Goal: Task Accomplishment & Management: Use online tool/utility

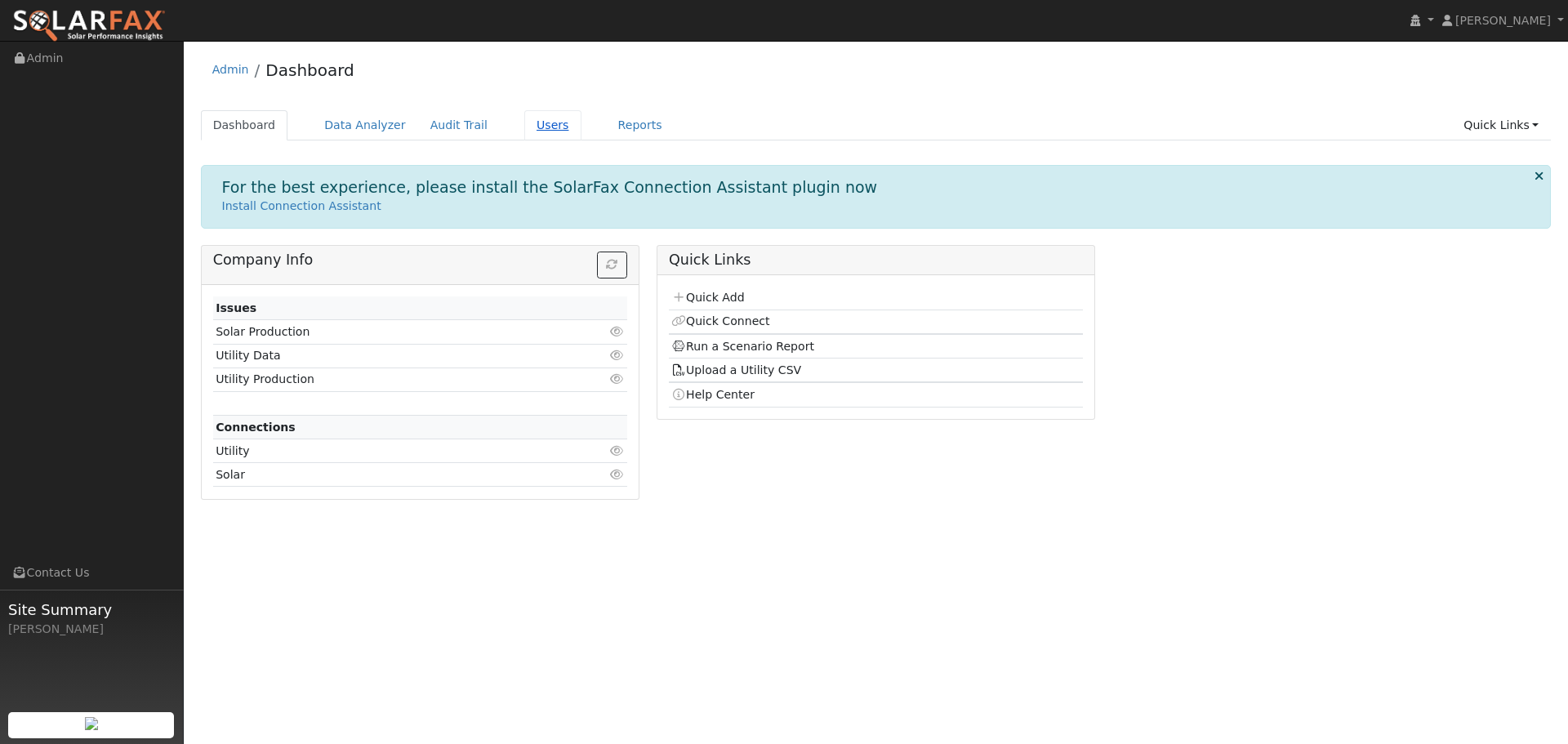
click at [525, 124] on link "Users" at bounding box center [553, 126] width 58 height 31
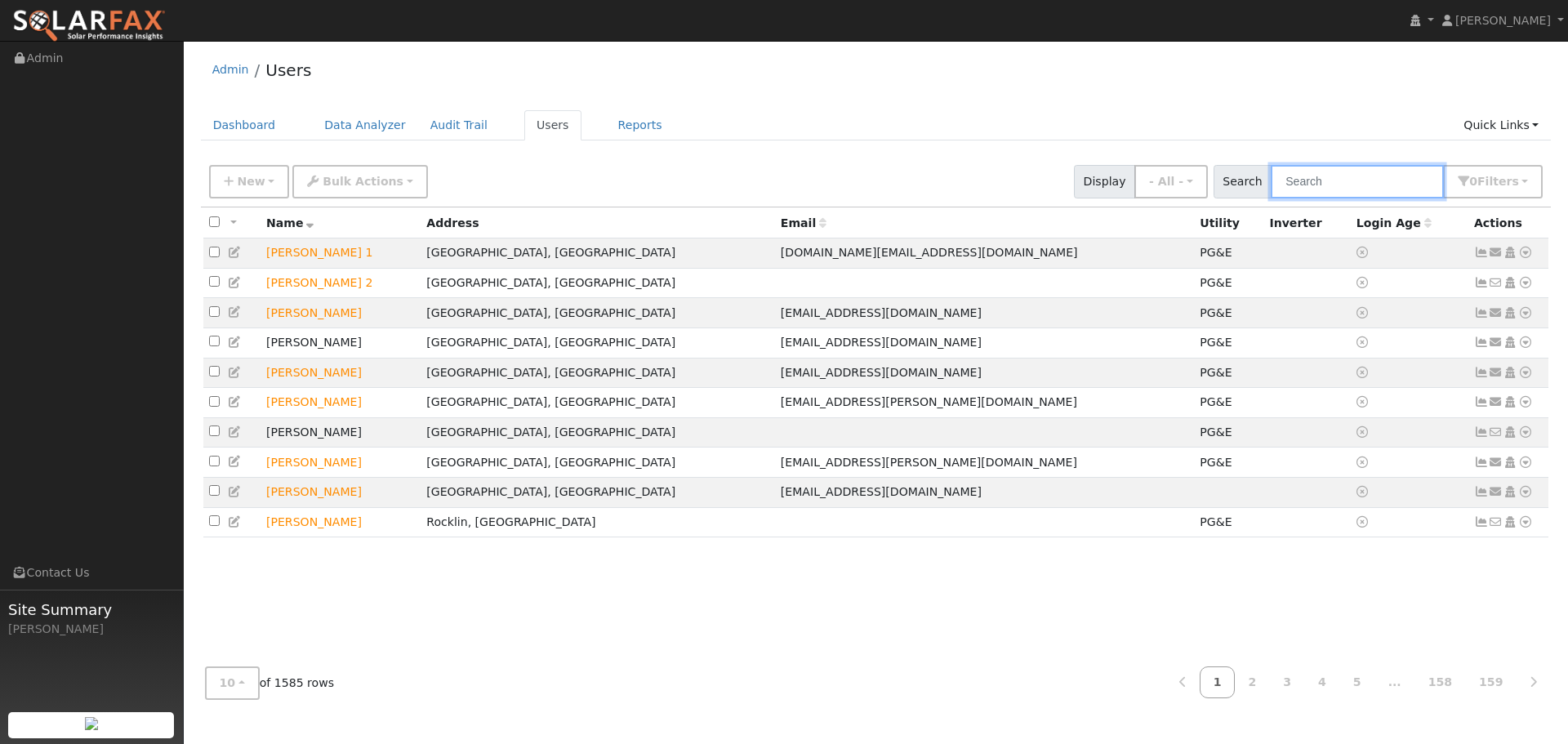
click at [1336, 170] on input "text" at bounding box center [1357, 181] width 173 height 34
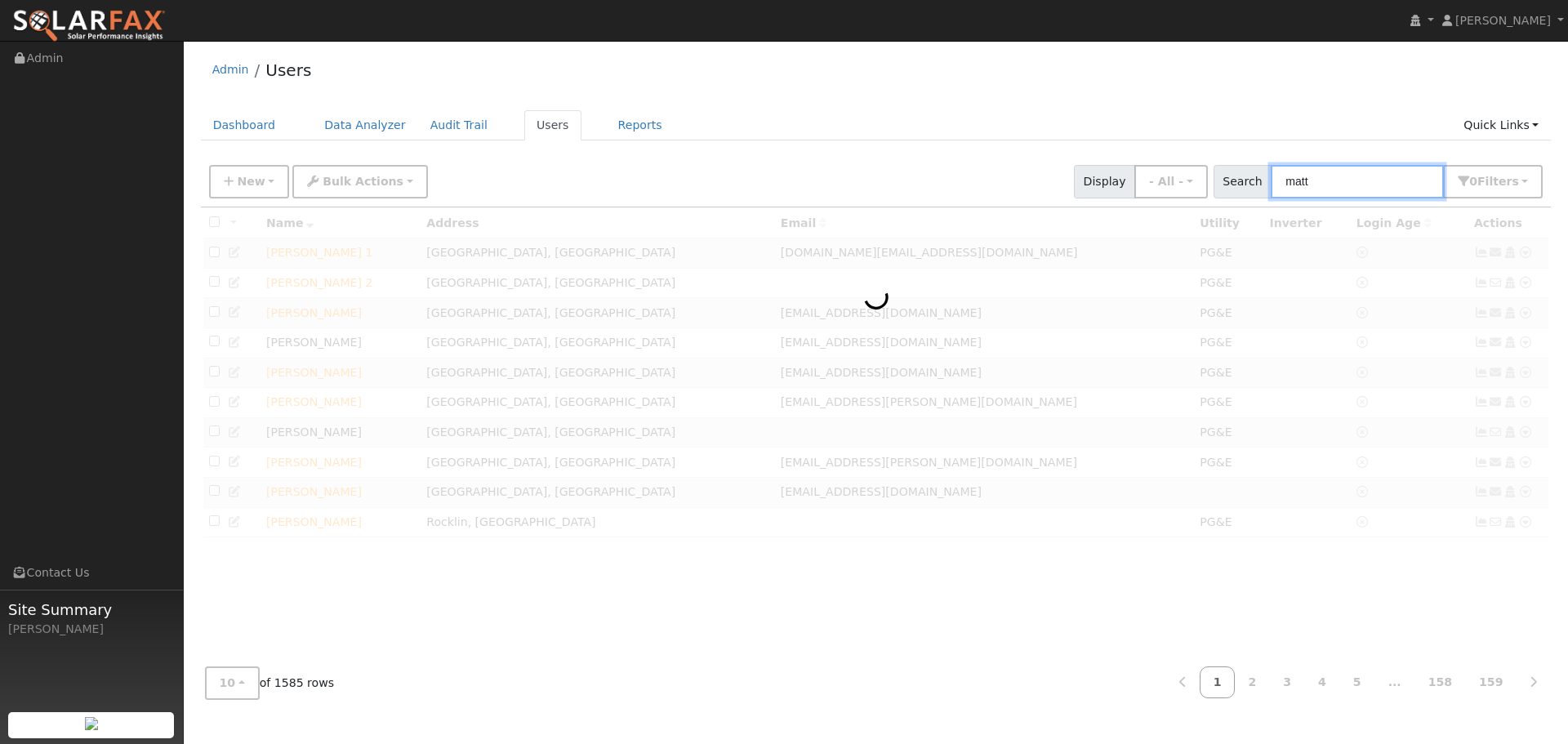
type input "matt"
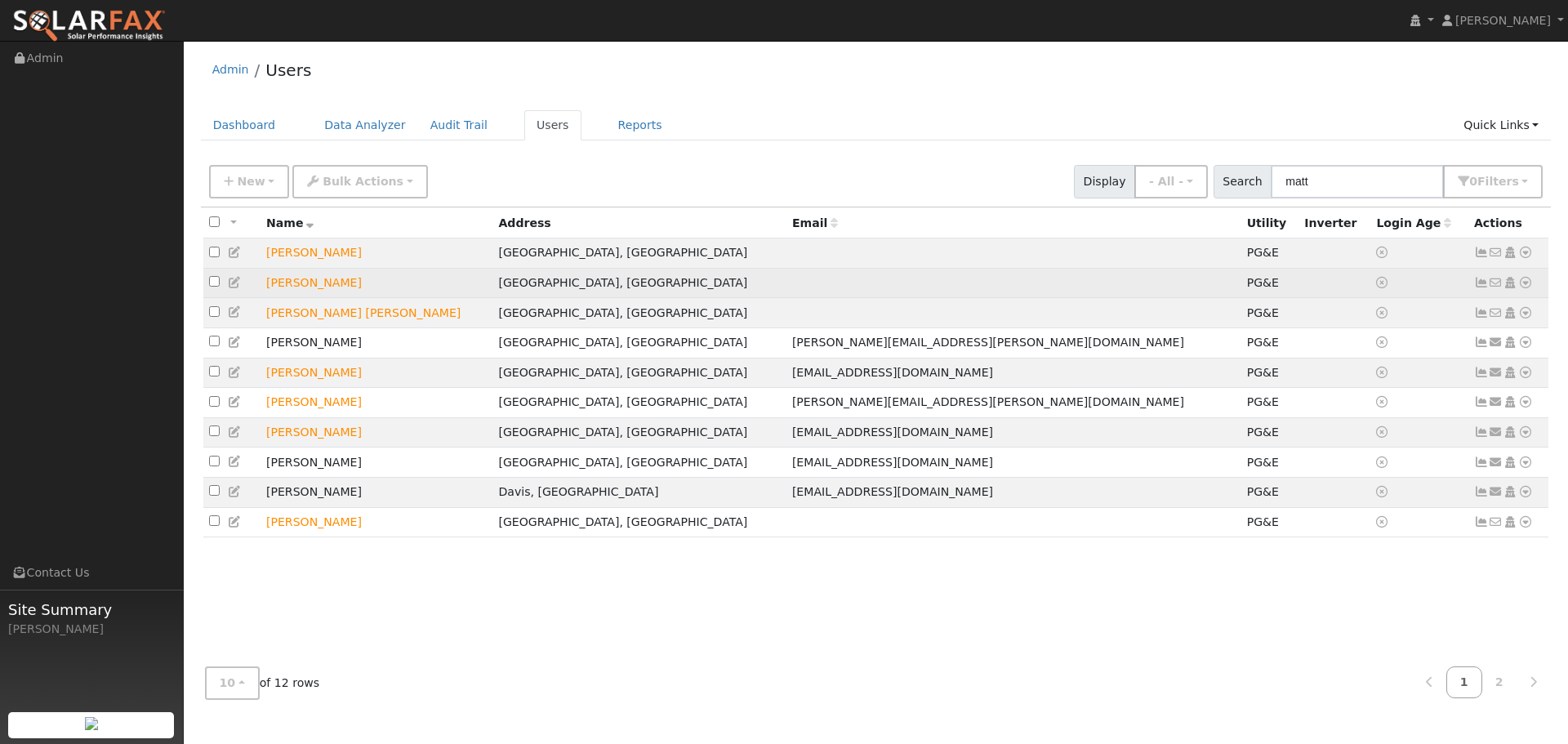
click at [296, 291] on td "Matt Ellis" at bounding box center [377, 284] width 232 height 31
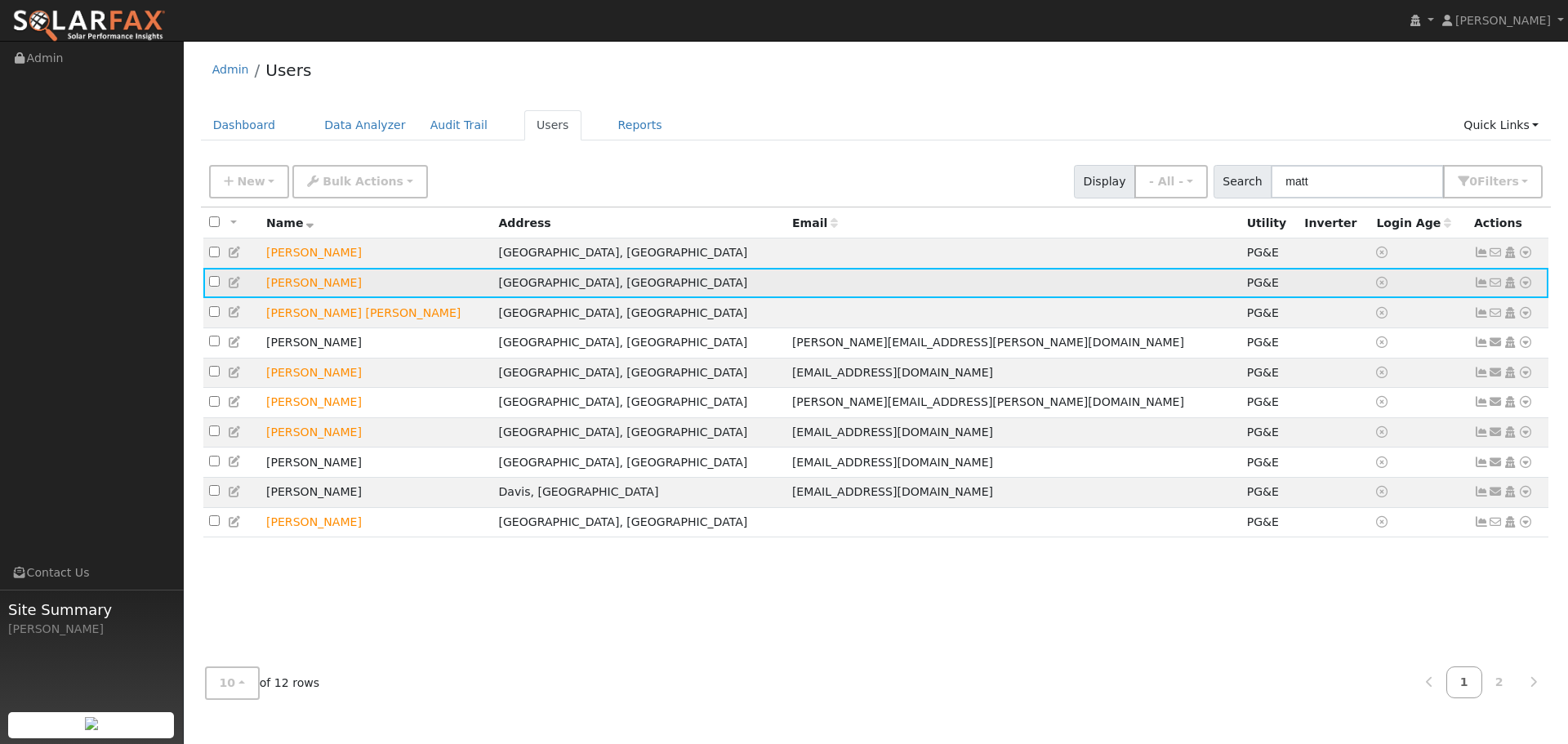
click at [1530, 285] on icon at bounding box center [1525, 283] width 14 height 12
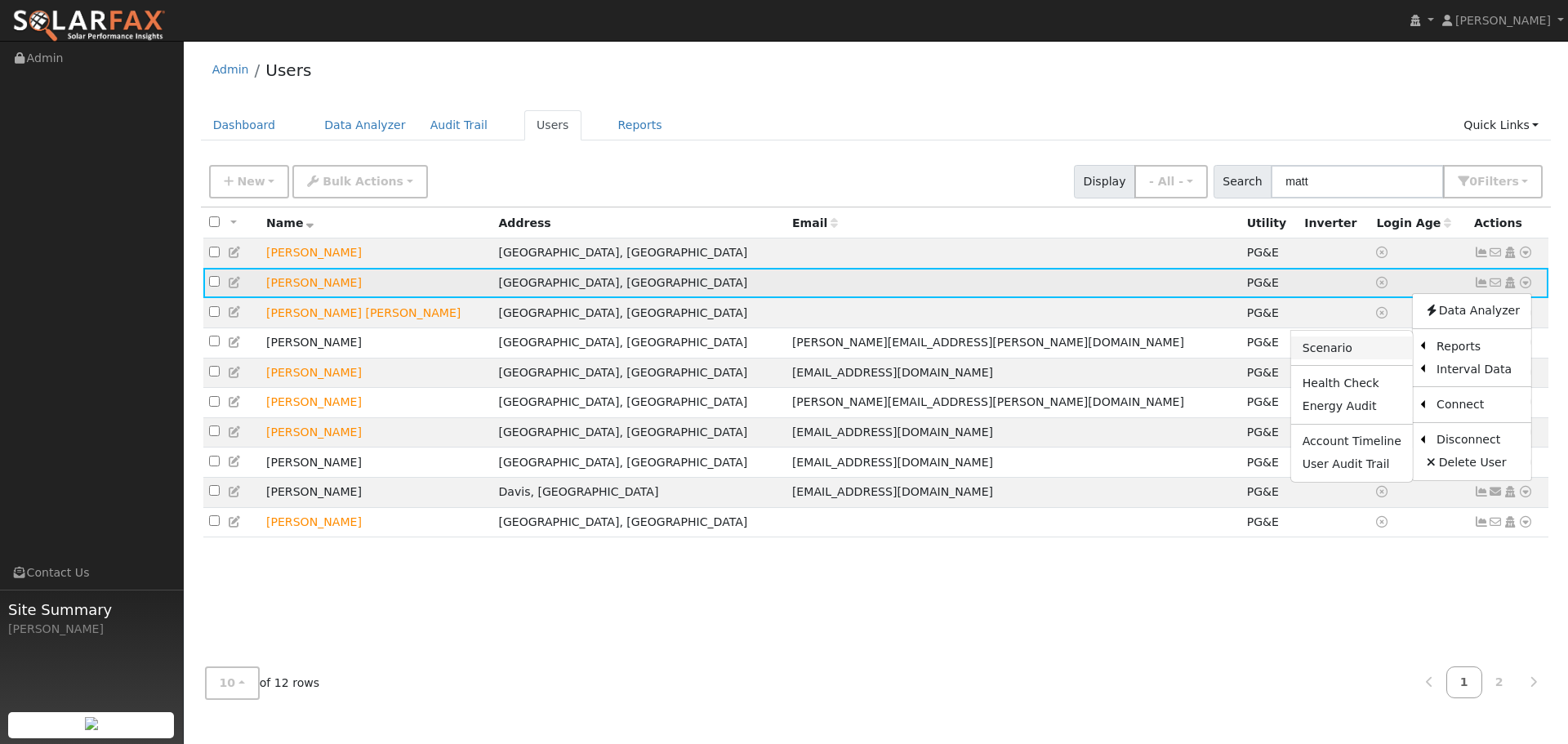
click at [1352, 351] on link "Scenario" at bounding box center [1352, 348] width 122 height 23
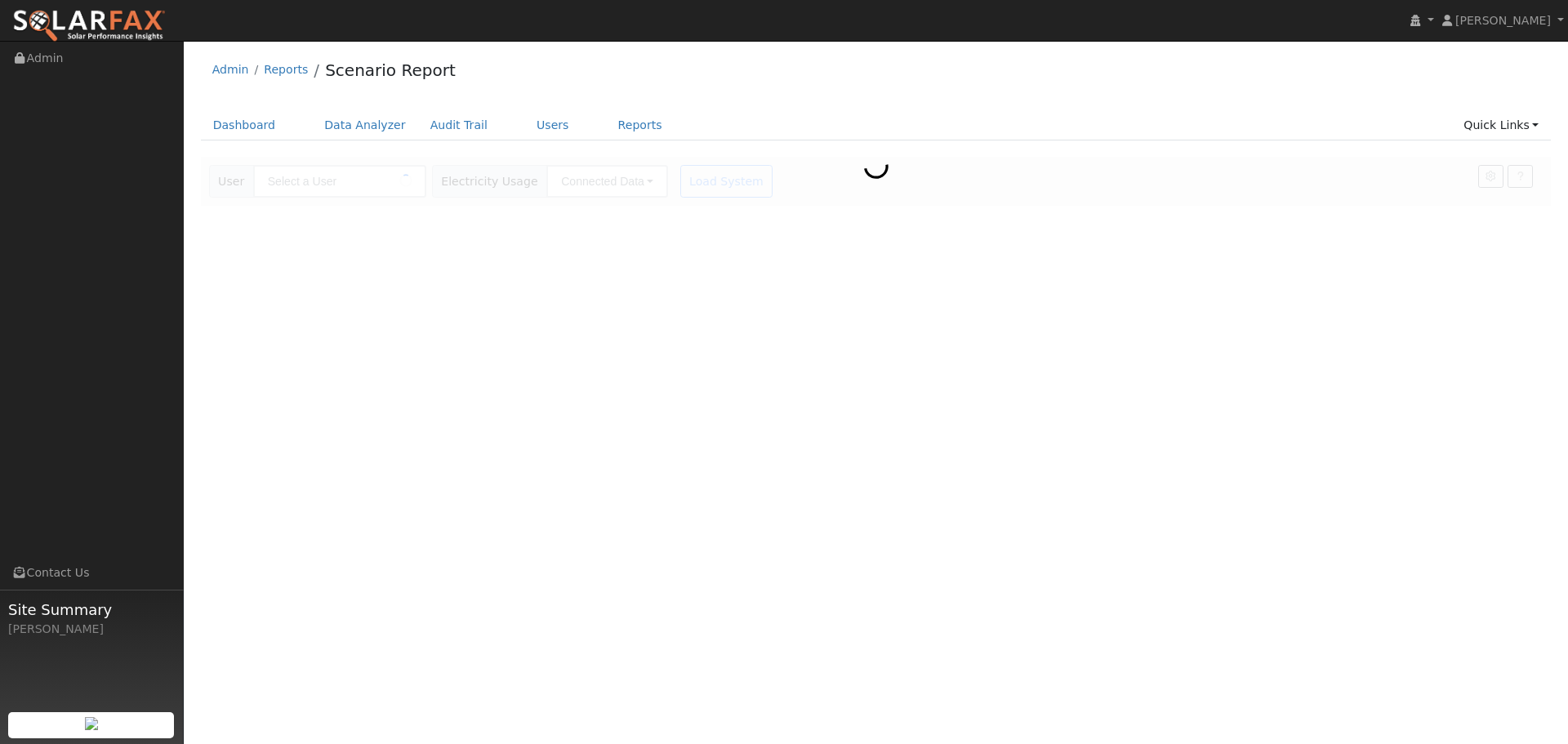
type input "[PERSON_NAME]"
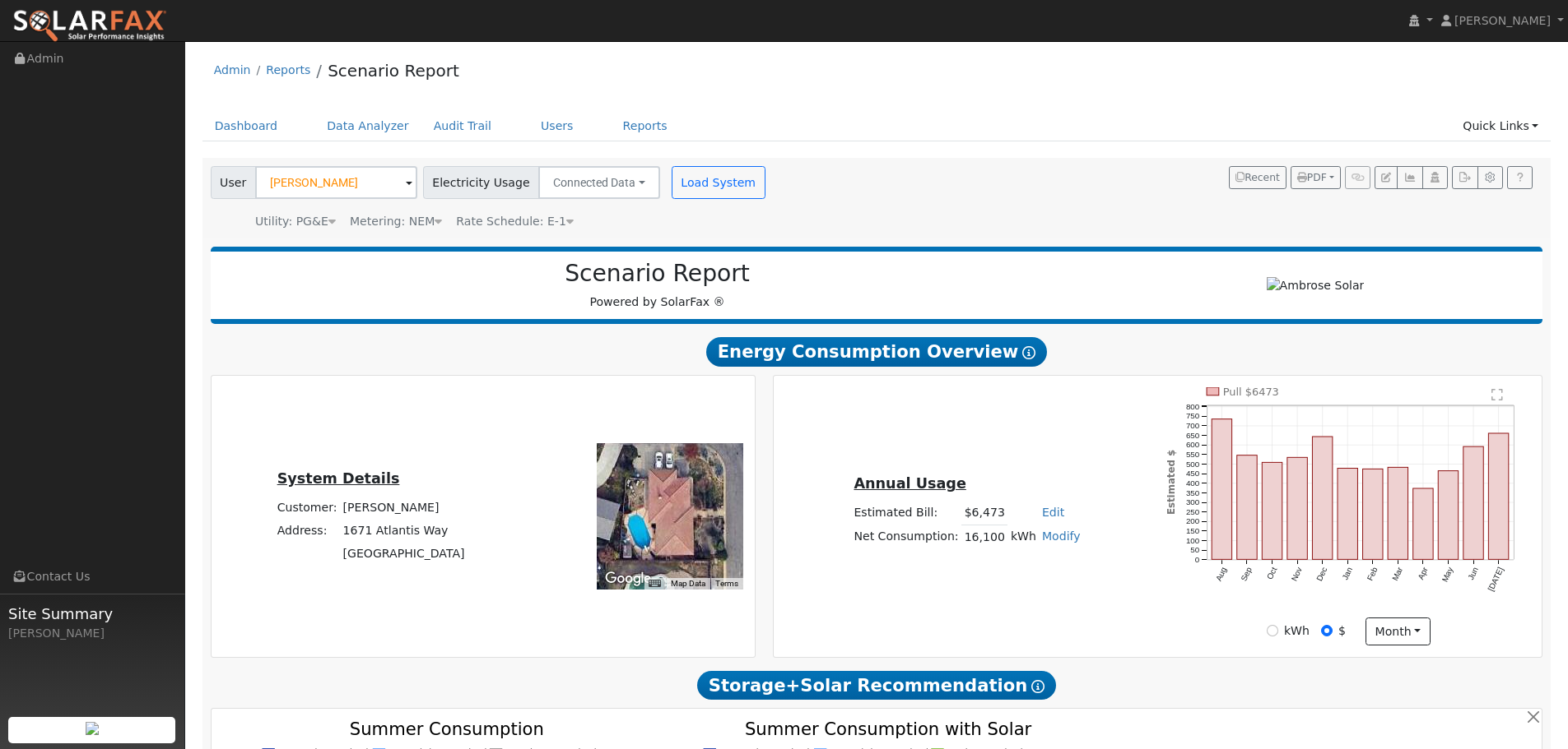
type input "25964"
